Goal: Task Accomplishment & Management: Complete application form

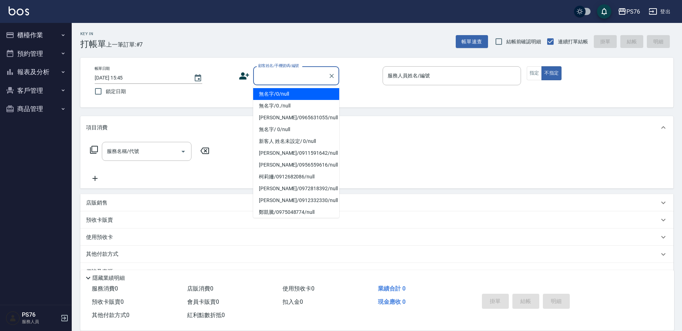
click at [275, 70] on input "顧客姓名/手機號碼/編號" at bounding box center [290, 76] width 69 height 13
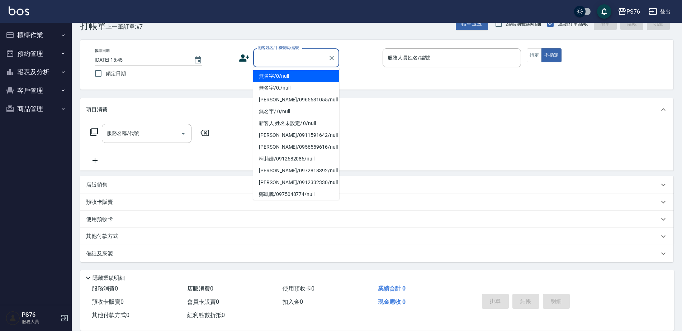
type input "無名字/0/null"
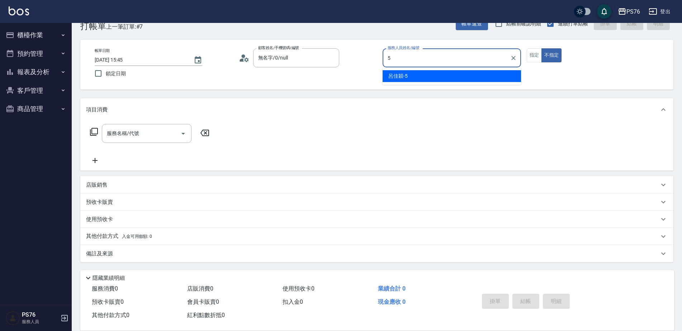
type input "[PERSON_NAME]-5"
type button "false"
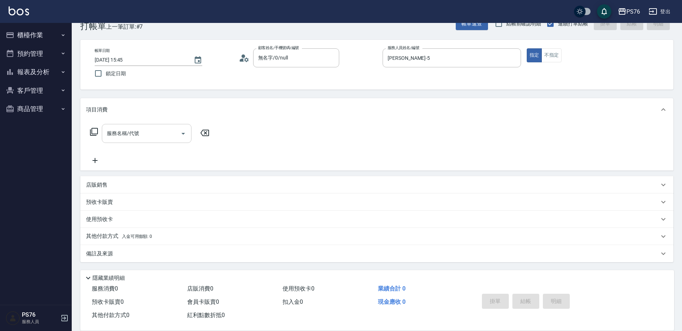
click at [158, 133] on input "服務名稱/代號" at bounding box center [141, 133] width 72 height 13
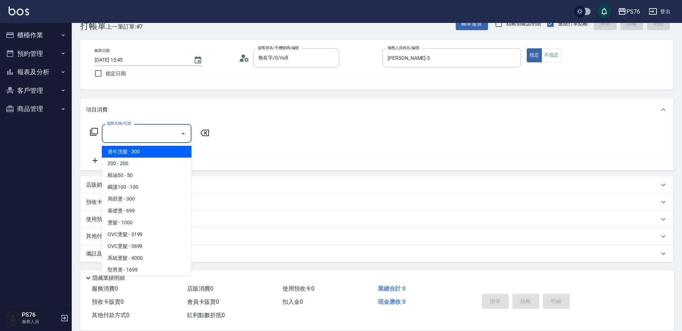
type input "3"
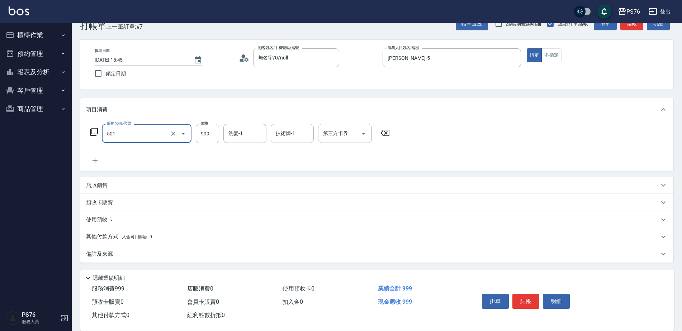
type input "染髮(501)"
type input "1400"
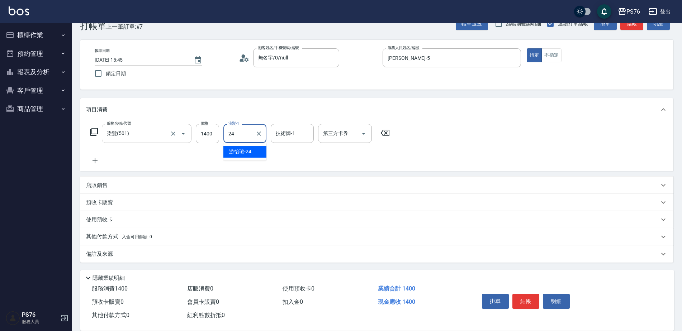
type input "[PERSON_NAME]-24"
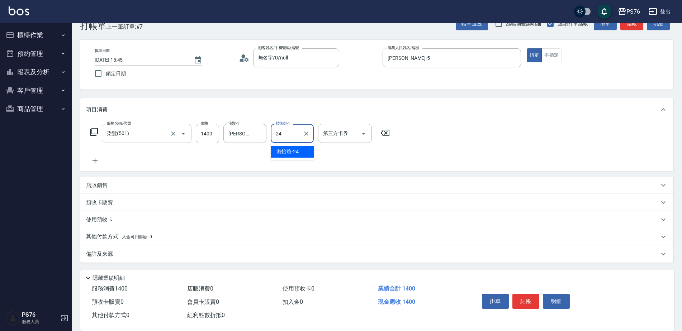
type input "[PERSON_NAME]-24"
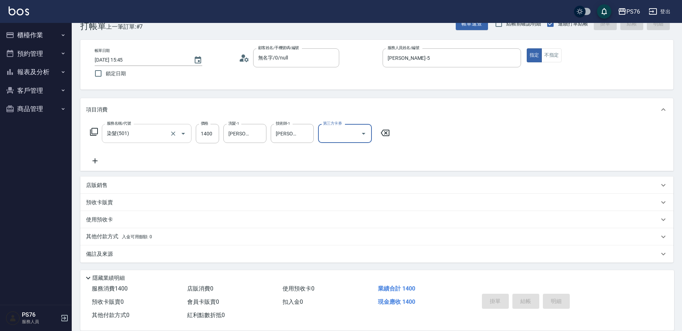
type input "[DATE] 17:32"
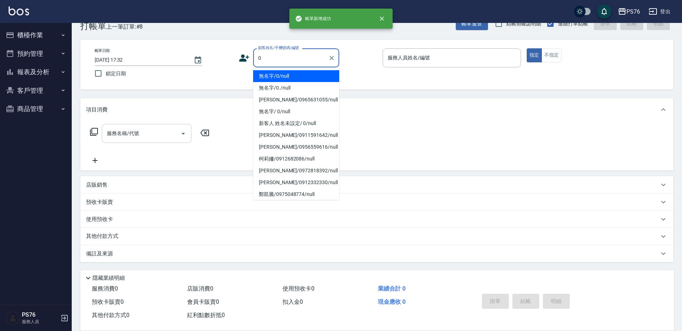
type input "無名字/0/null"
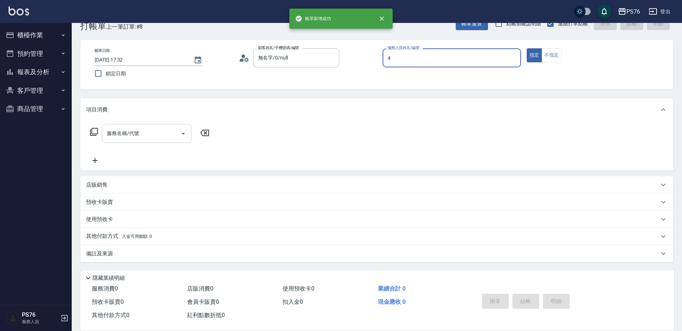
type input "[PERSON_NAME]-4"
type button "true"
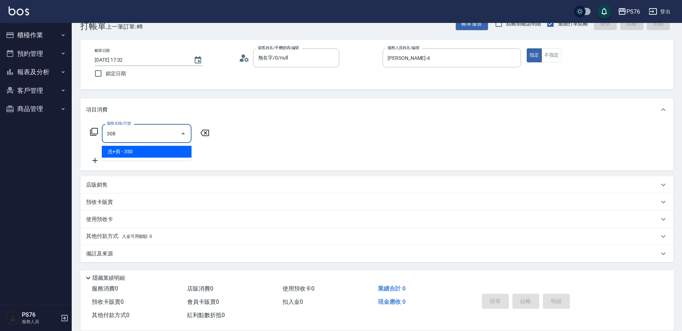
type input "洗+剪(308)"
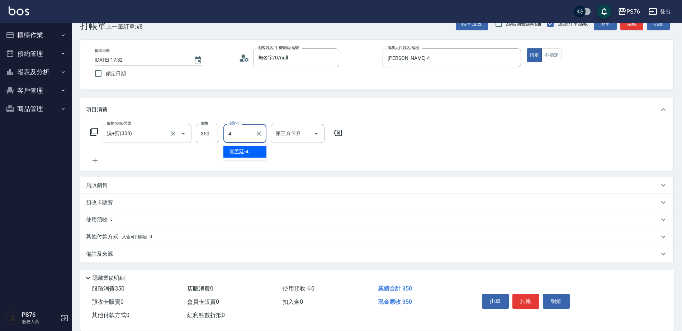
type input "[PERSON_NAME]-4"
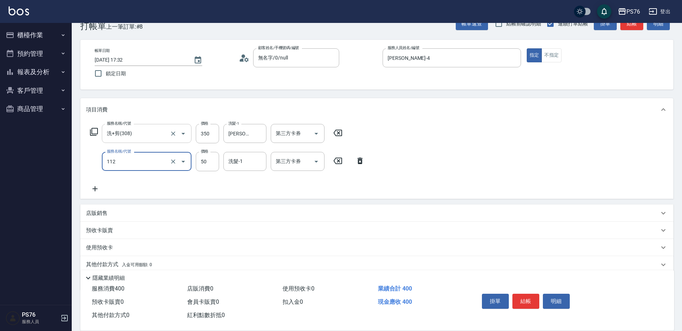
type input "精油50(112)"
type input "[PERSON_NAME]-4"
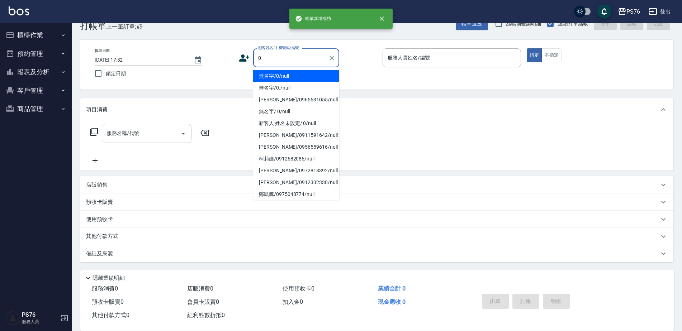
type input "無名字/0/null"
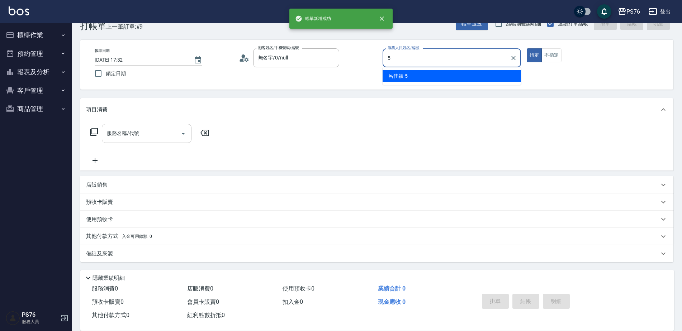
type input "[PERSON_NAME]-5"
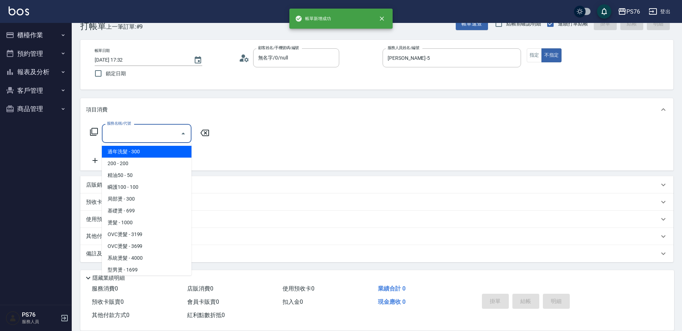
click at [158, 133] on input "服務名稱/代號" at bounding box center [141, 133] width 72 height 13
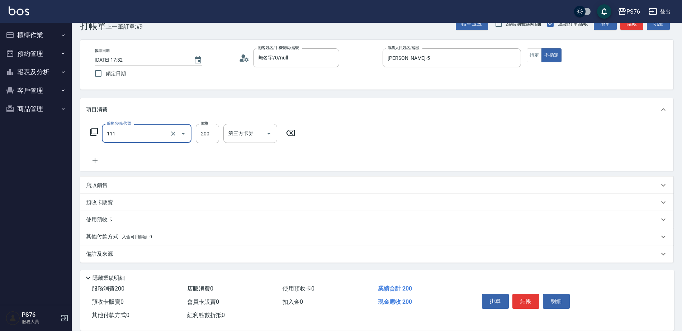
type input "200(111)"
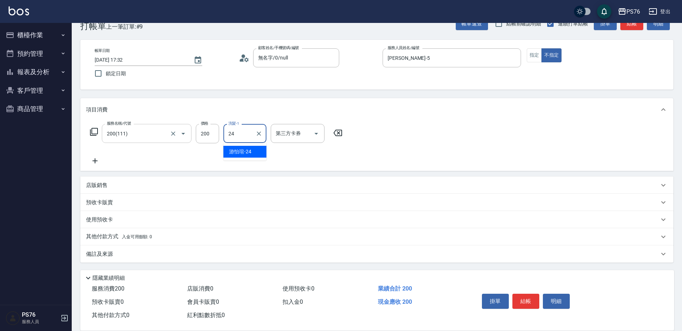
type input "[PERSON_NAME]-24"
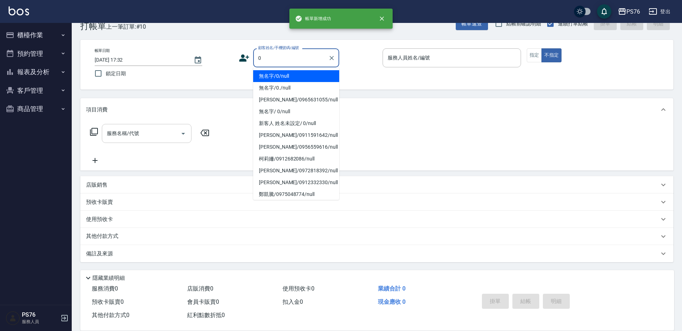
type input "無名字/0/null"
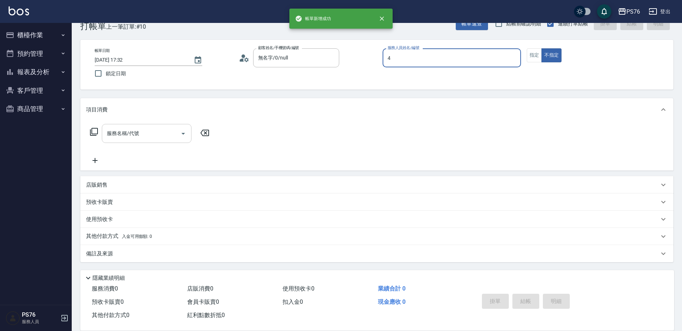
type input "[PERSON_NAME]-4"
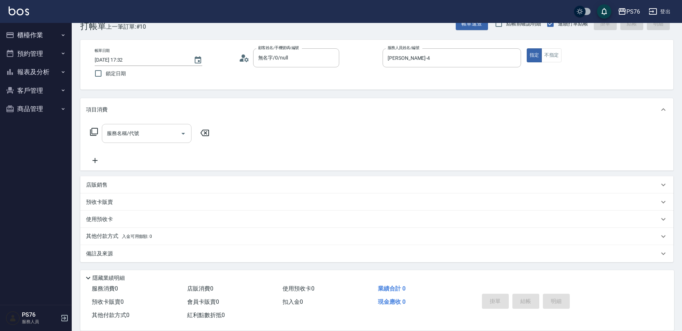
click at [158, 133] on input "服務名稱/代號" at bounding box center [141, 133] width 72 height 13
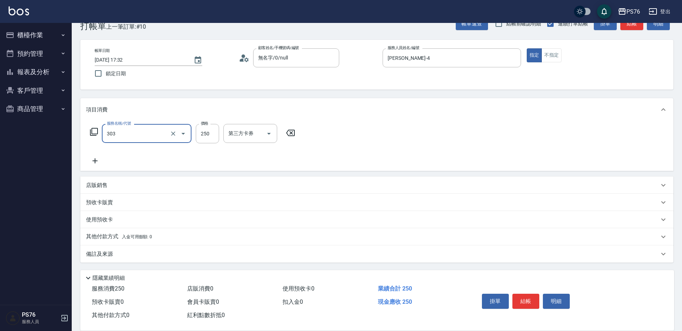
type input "剪髮(303)"
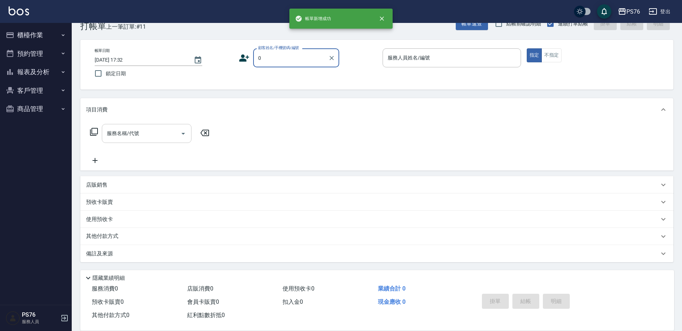
type input "無名字/0/null"
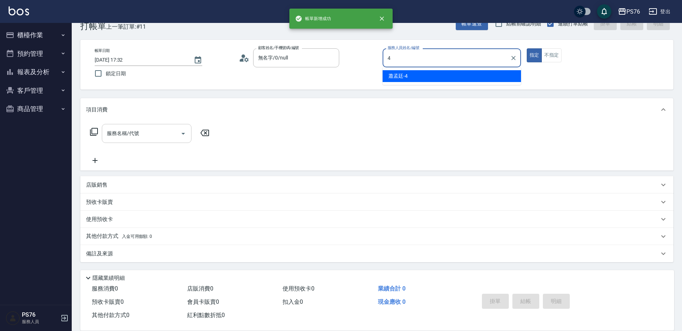
type input "[PERSON_NAME]-4"
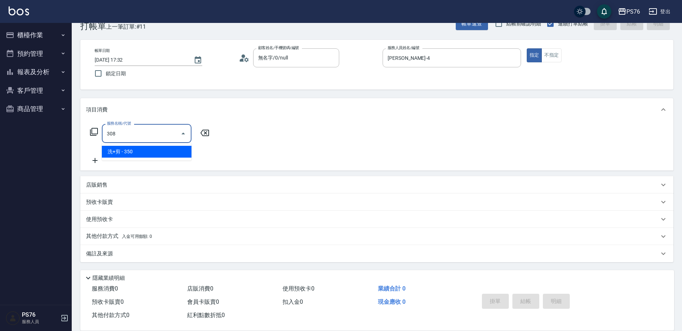
type input "洗+剪(308)"
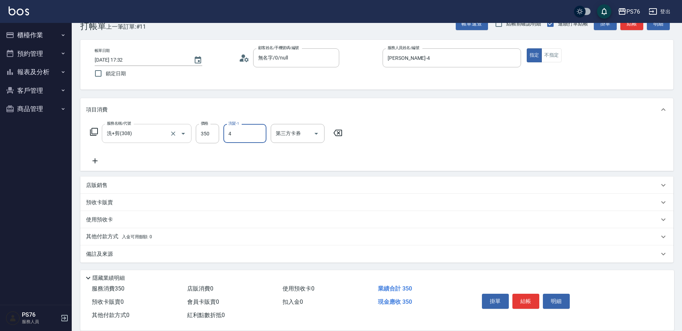
type input "[PERSON_NAME]-4"
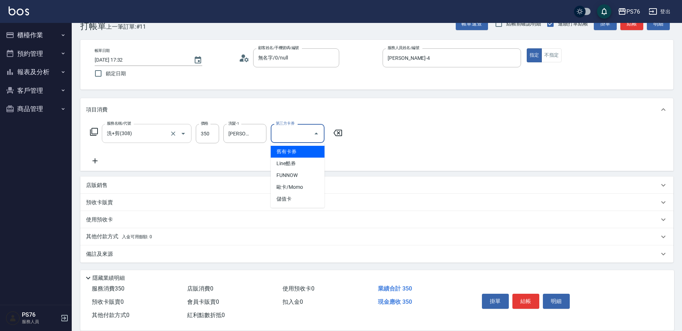
type input "儲值卡"
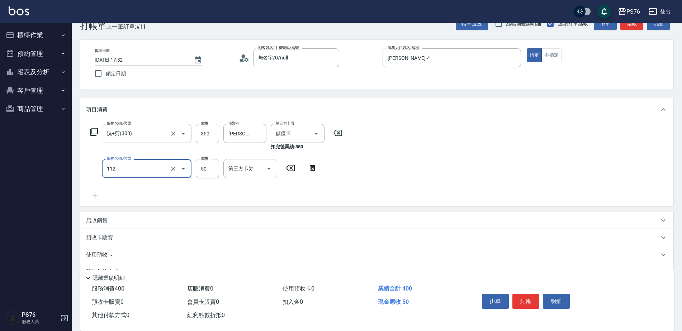
type input "精油50(112)"
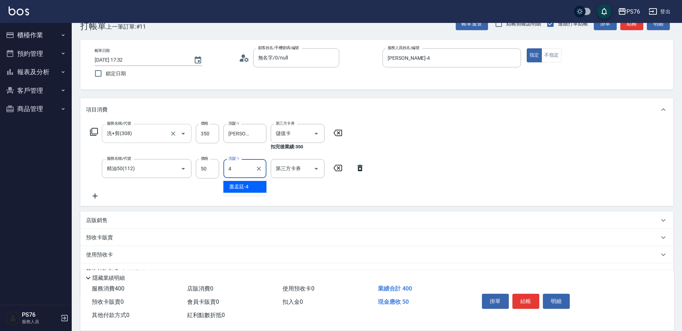
type input "[PERSON_NAME]-4"
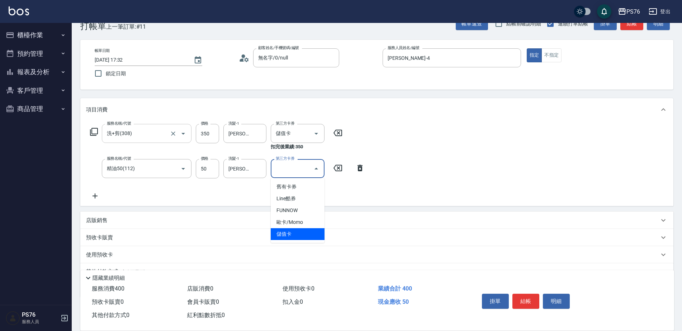
type input "儲值卡"
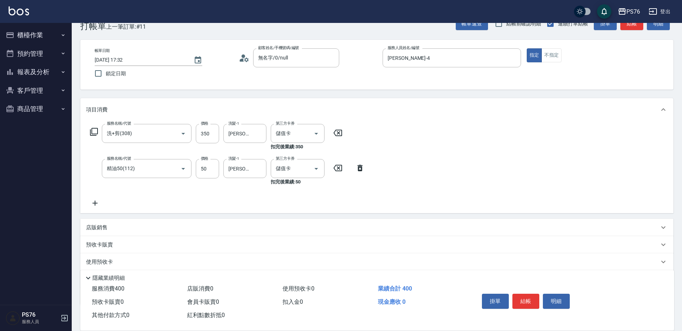
click at [123, 230] on div "店販銷售" at bounding box center [372, 228] width 573 height 8
type input "[PERSON_NAME]-4"
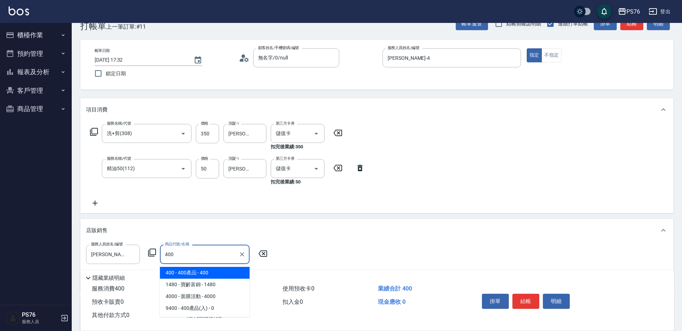
type input "400產品"
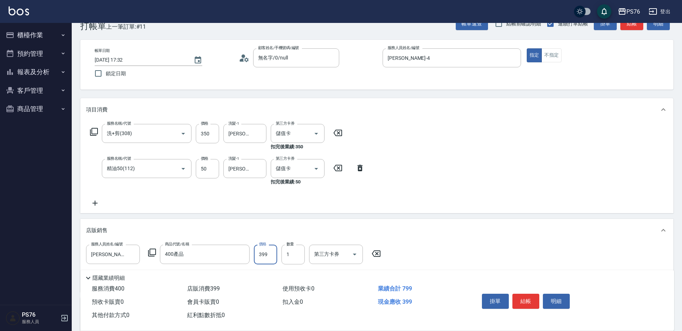
type input "399"
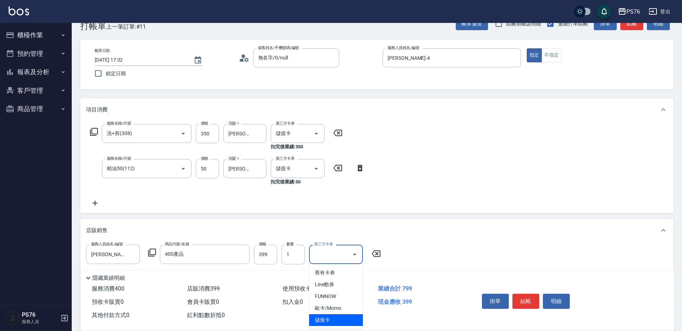
type input "儲值卡"
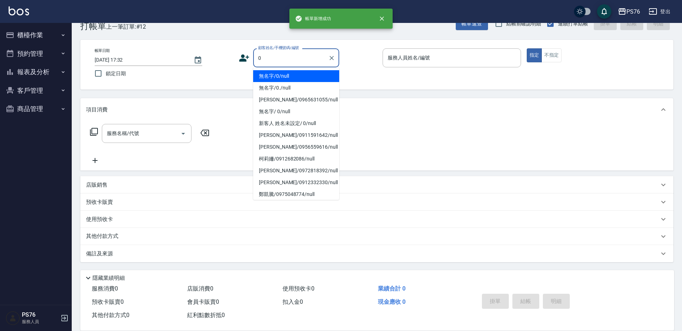
type input "無名字/0/null"
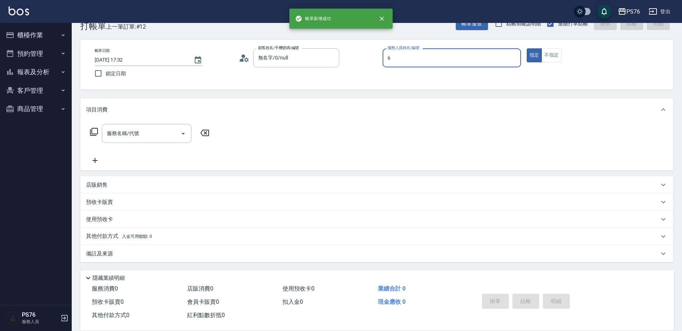
type input "[PERSON_NAME]-6"
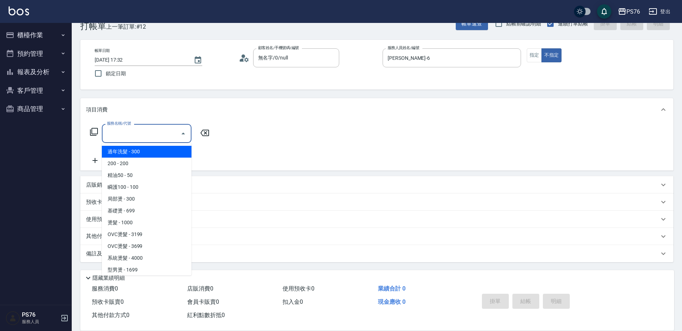
click at [127, 138] on input "服務名稱/代號" at bounding box center [141, 133] width 72 height 13
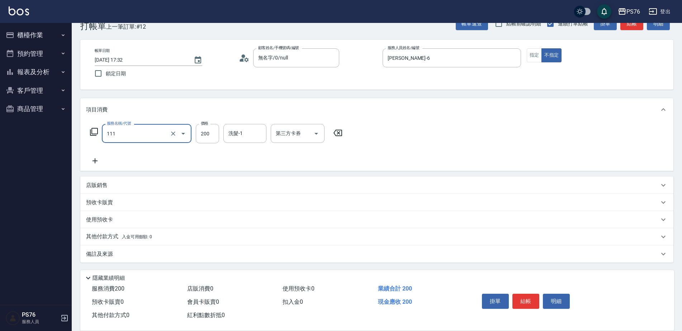
type input "200(111)"
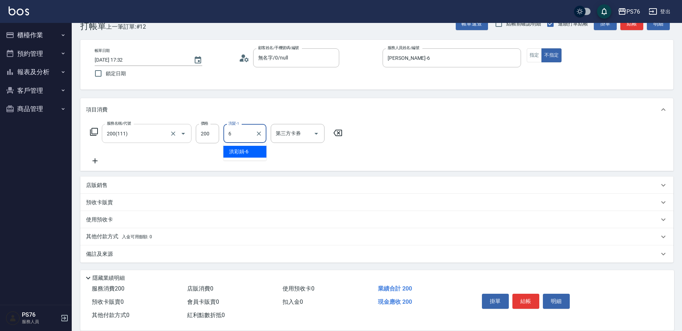
type input "[PERSON_NAME]-6"
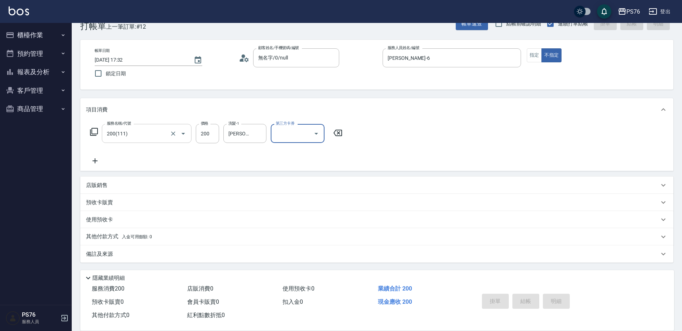
type input "[DATE] 17:33"
